Goal: Information Seeking & Learning: Learn about a topic

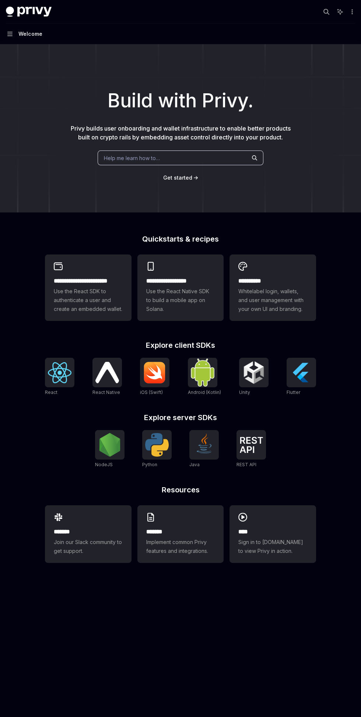
click at [88, 298] on span "Use the React SDK to authenticate a user and create an embedded wallet." at bounding box center [88, 300] width 69 height 27
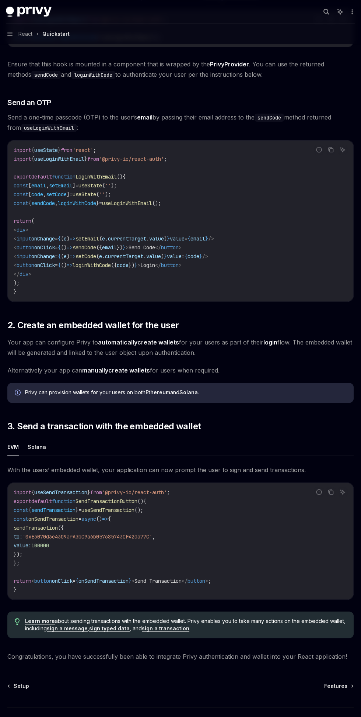
scroll to position [222, 0]
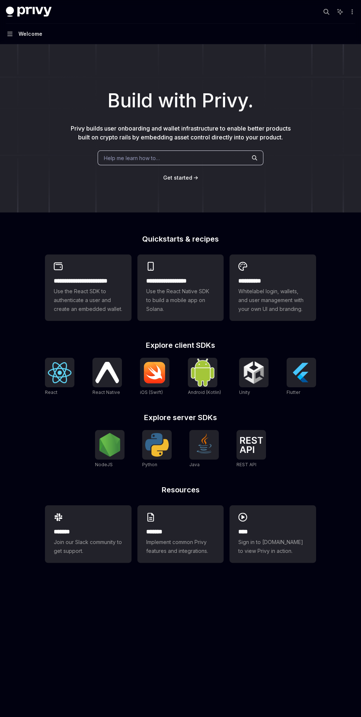
click at [305, 381] on img at bounding box center [302, 373] width 24 height 24
click at [109, 294] on span "Use the React SDK to authenticate a user and create an embedded wallet." at bounding box center [88, 300] width 69 height 27
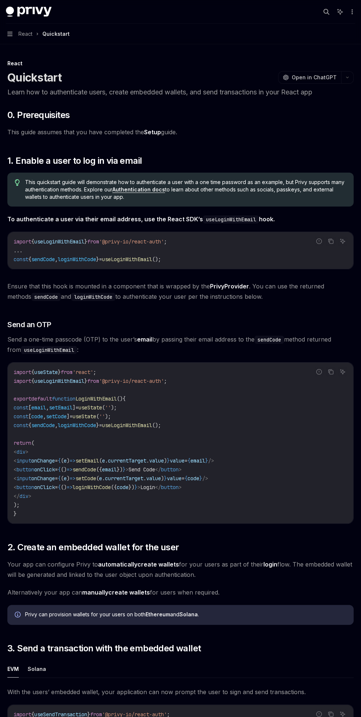
scroll to position [222, 0]
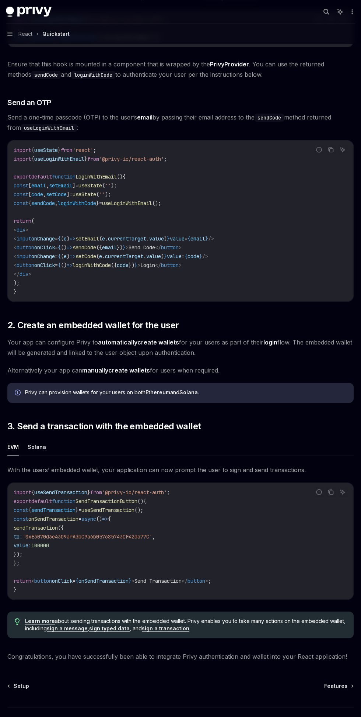
click at [42, 447] on button "Solana" at bounding box center [37, 446] width 18 height 17
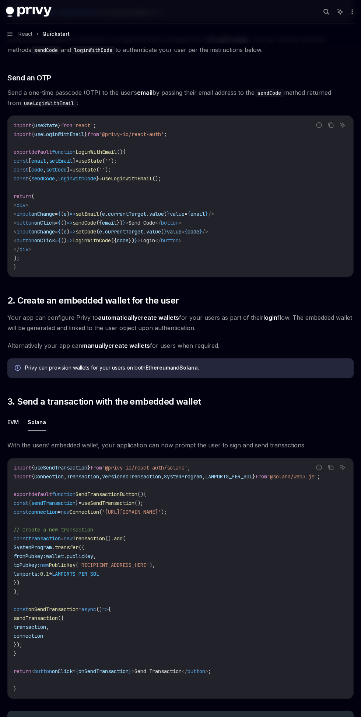
scroll to position [349, 0]
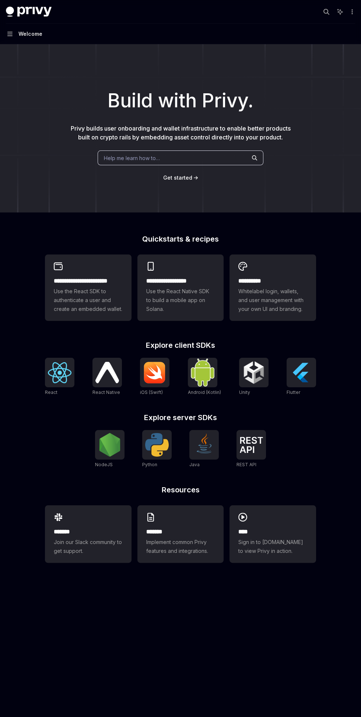
click at [190, 299] on span "Use the React Native SDK to build a mobile app on Solana." at bounding box center [180, 300] width 69 height 27
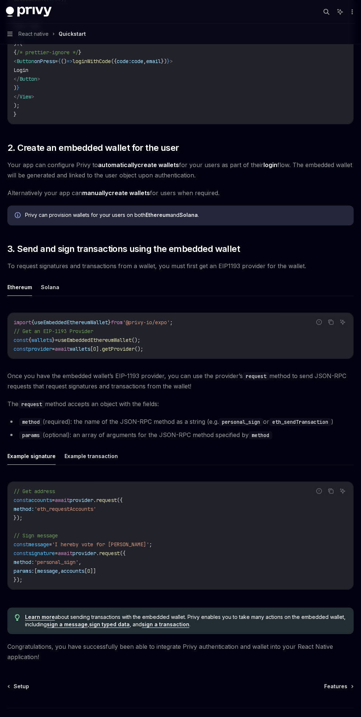
scroll to position [585, 0]
click at [51, 286] on button "Solana" at bounding box center [50, 286] width 18 height 17
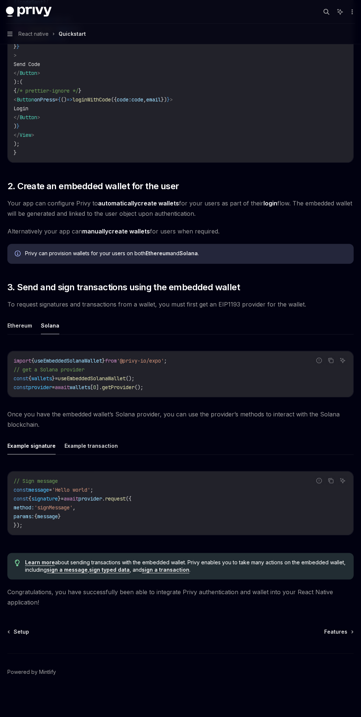
scroll to position [492, 0]
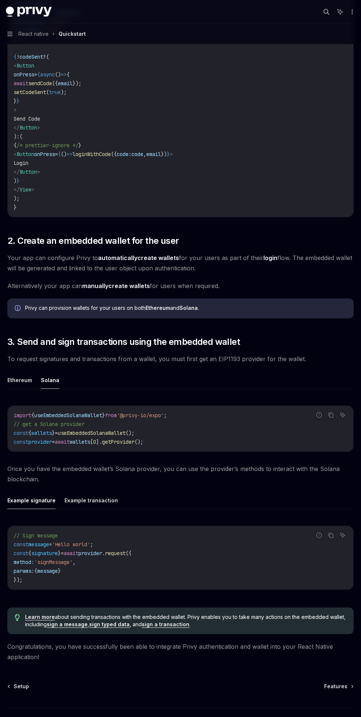
click at [90, 499] on button "Example transaction" at bounding box center [91, 499] width 53 height 17
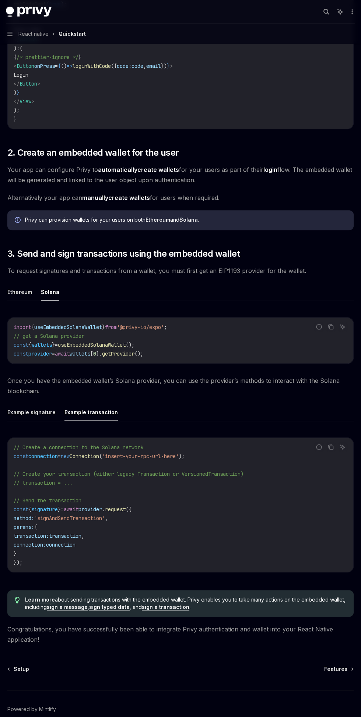
scroll to position [585, 0]
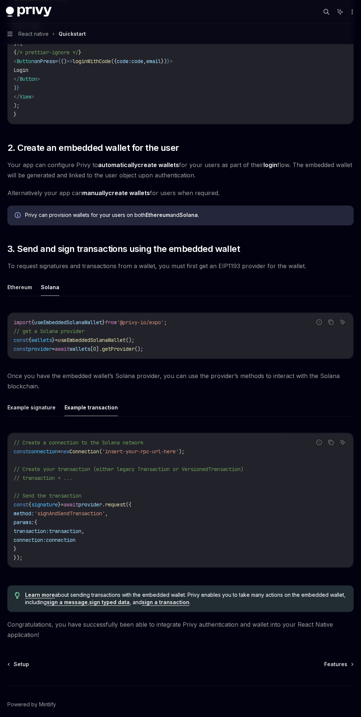
type textarea "*"
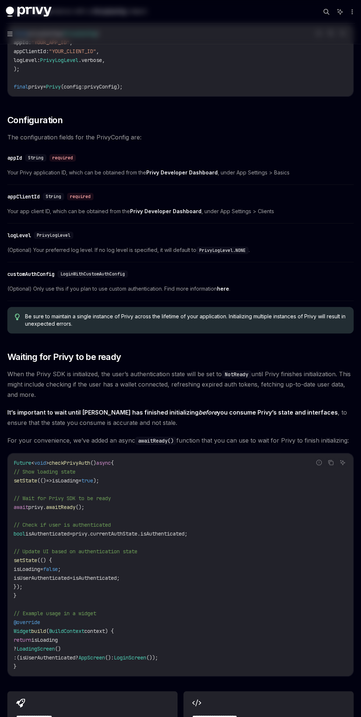
scroll to position [381, 0]
